Goal: Task Accomplishment & Management: Manage account settings

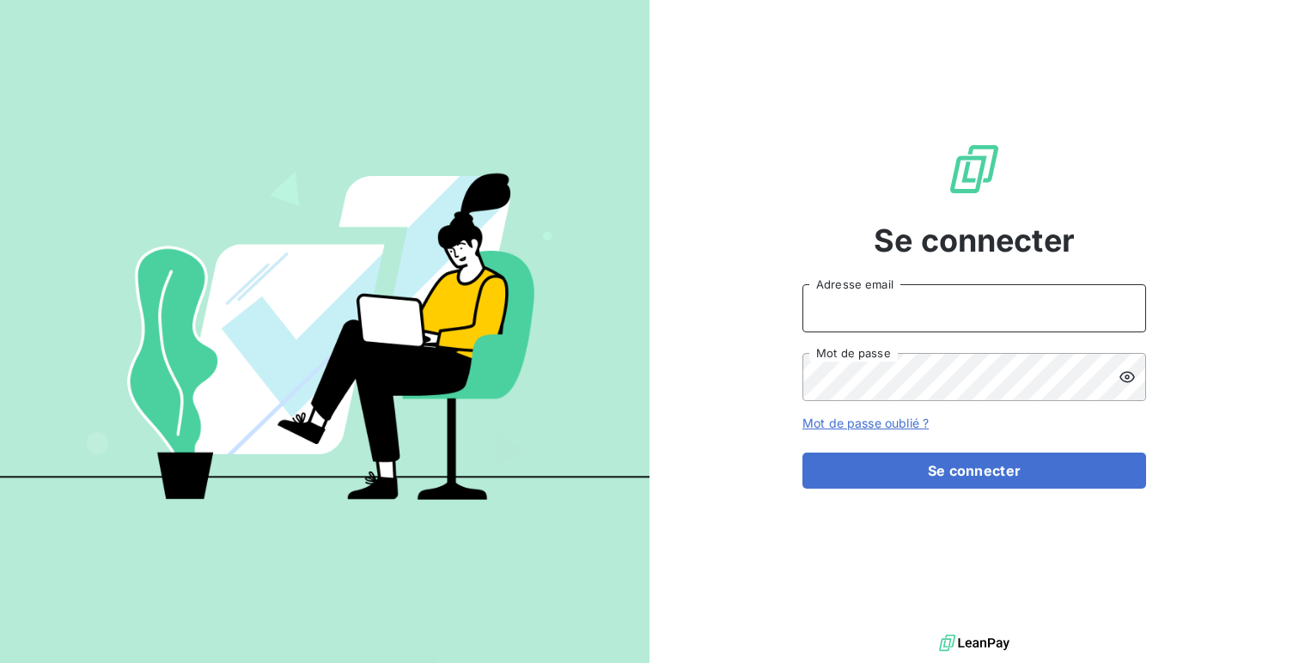
click at [874, 316] on input "Adresse email" at bounding box center [975, 308] width 344 height 48
type input "admin@custimoo"
click at [803, 453] on button "Se connecter" at bounding box center [975, 471] width 344 height 36
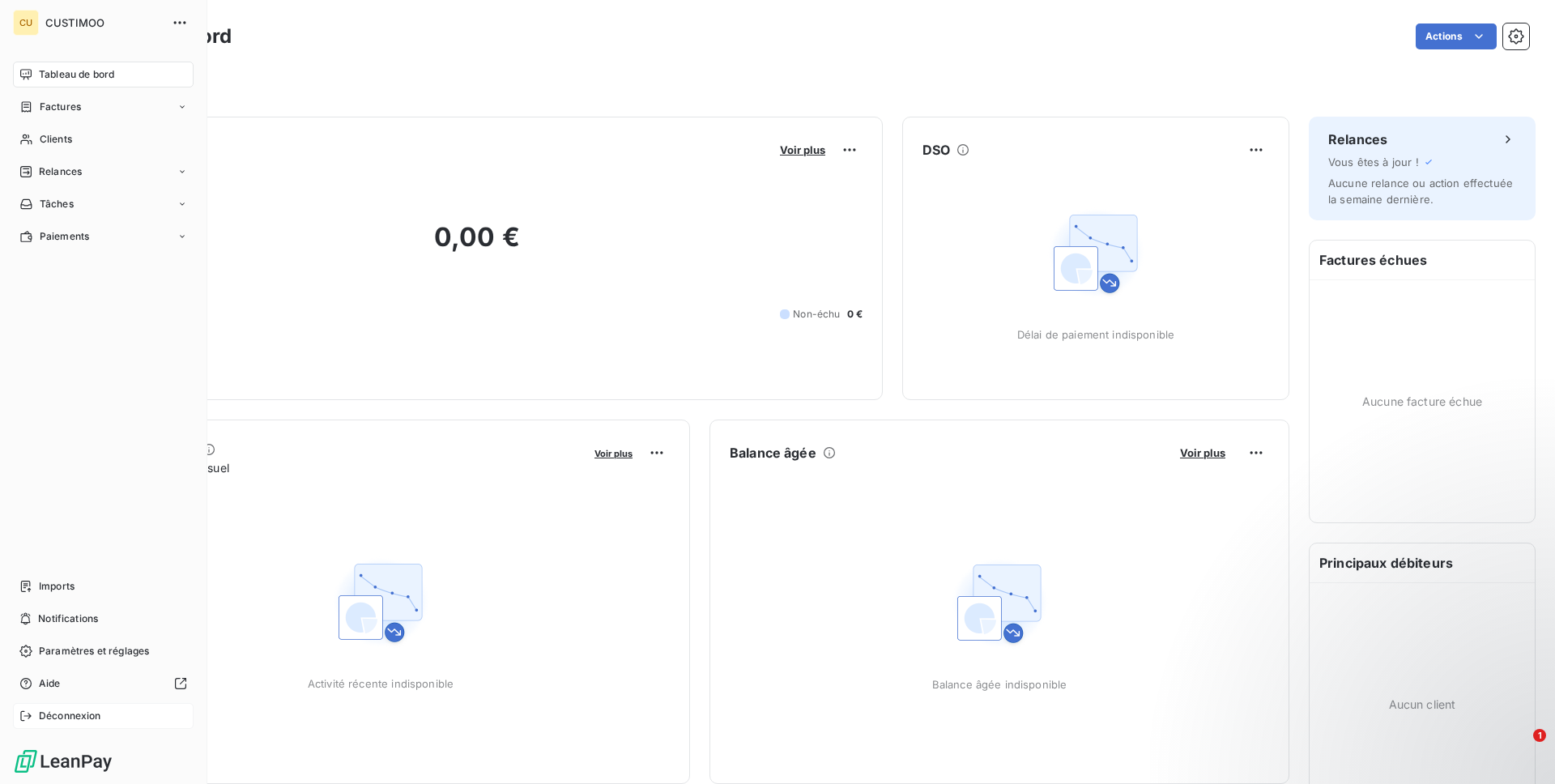
click at [34, 710] on div "Déconnexion" at bounding box center [104, 716] width 181 height 26
